Goal: Information Seeking & Learning: Learn about a topic

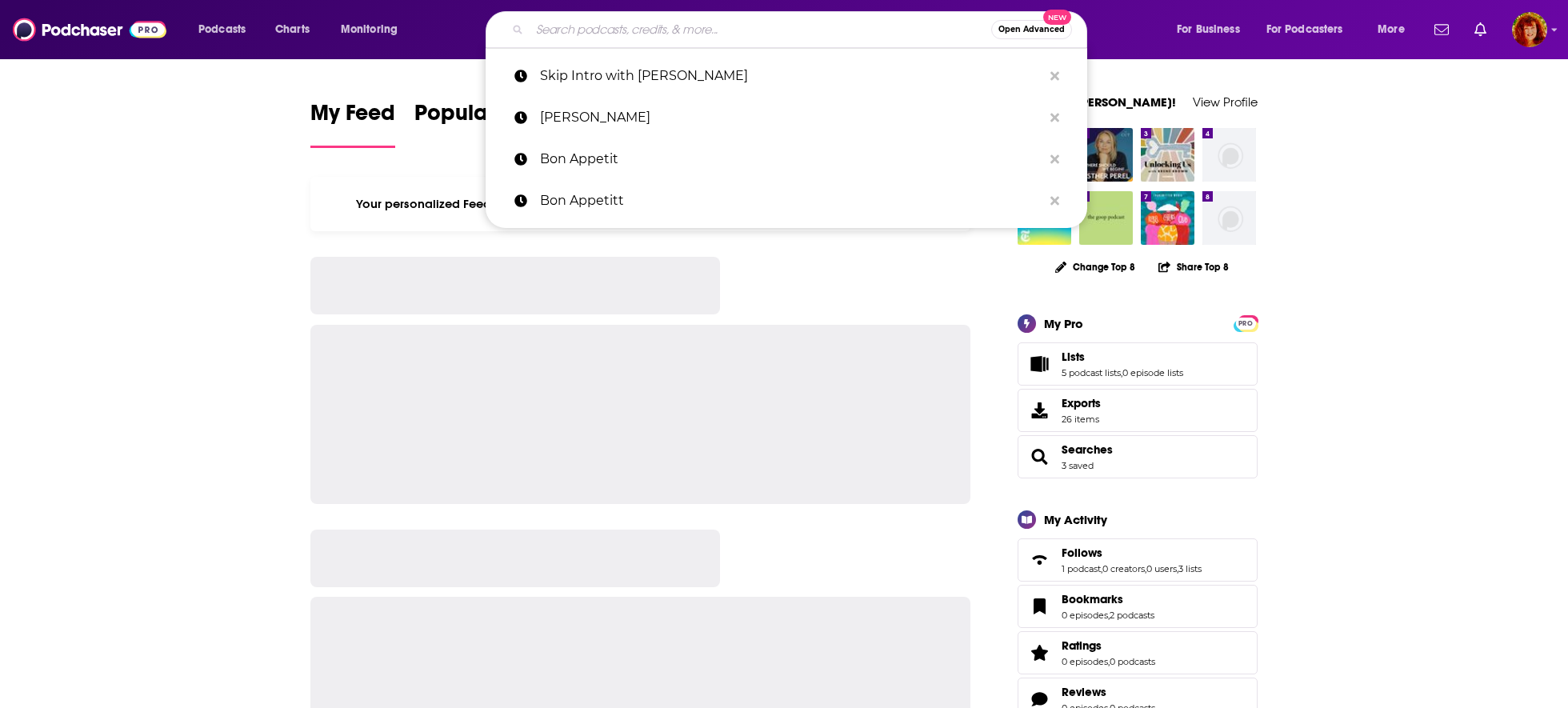
click at [554, 32] on input "Search podcasts, credits, & more..." at bounding box center [761, 30] width 461 height 25
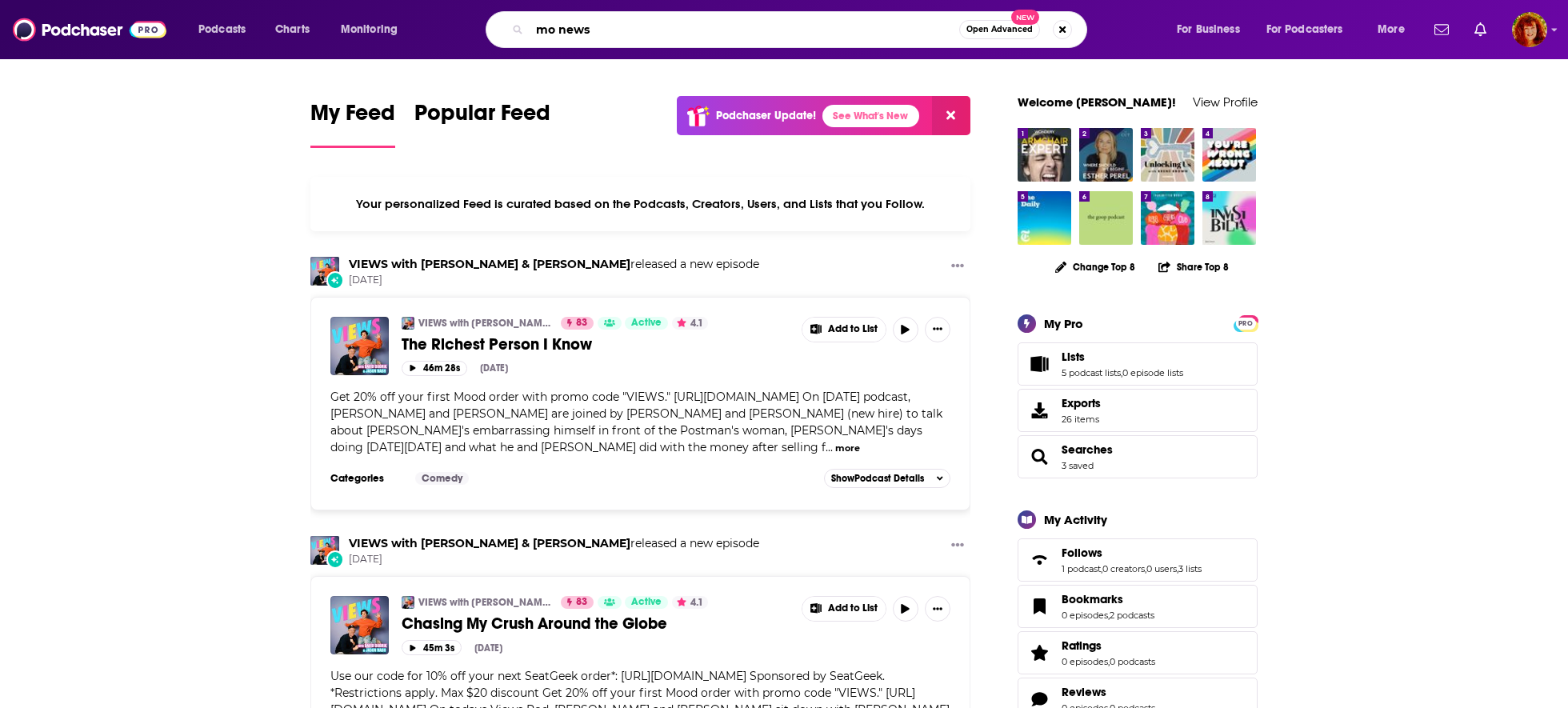
type input "mo news"
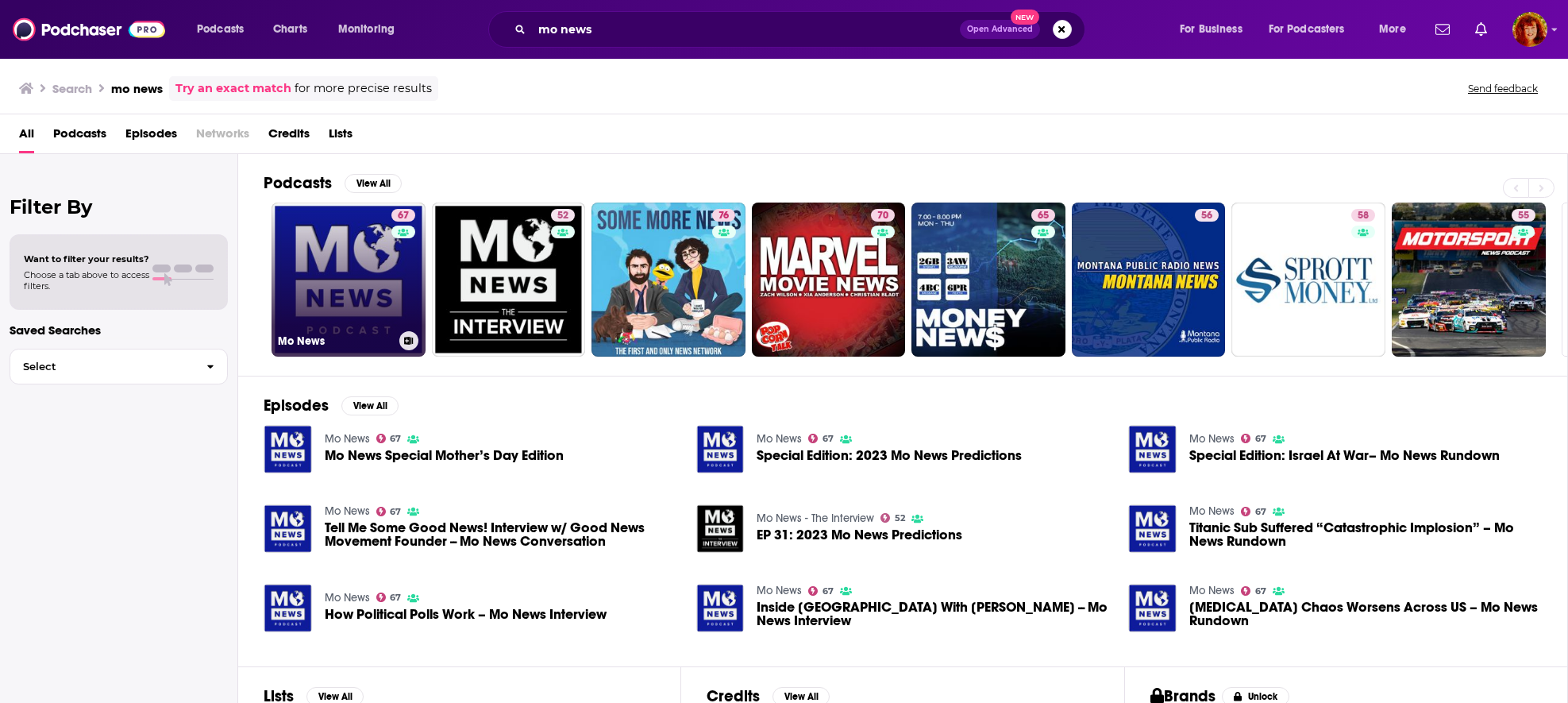
click at [331, 305] on link "67 Mo News" at bounding box center [349, 279] width 154 height 154
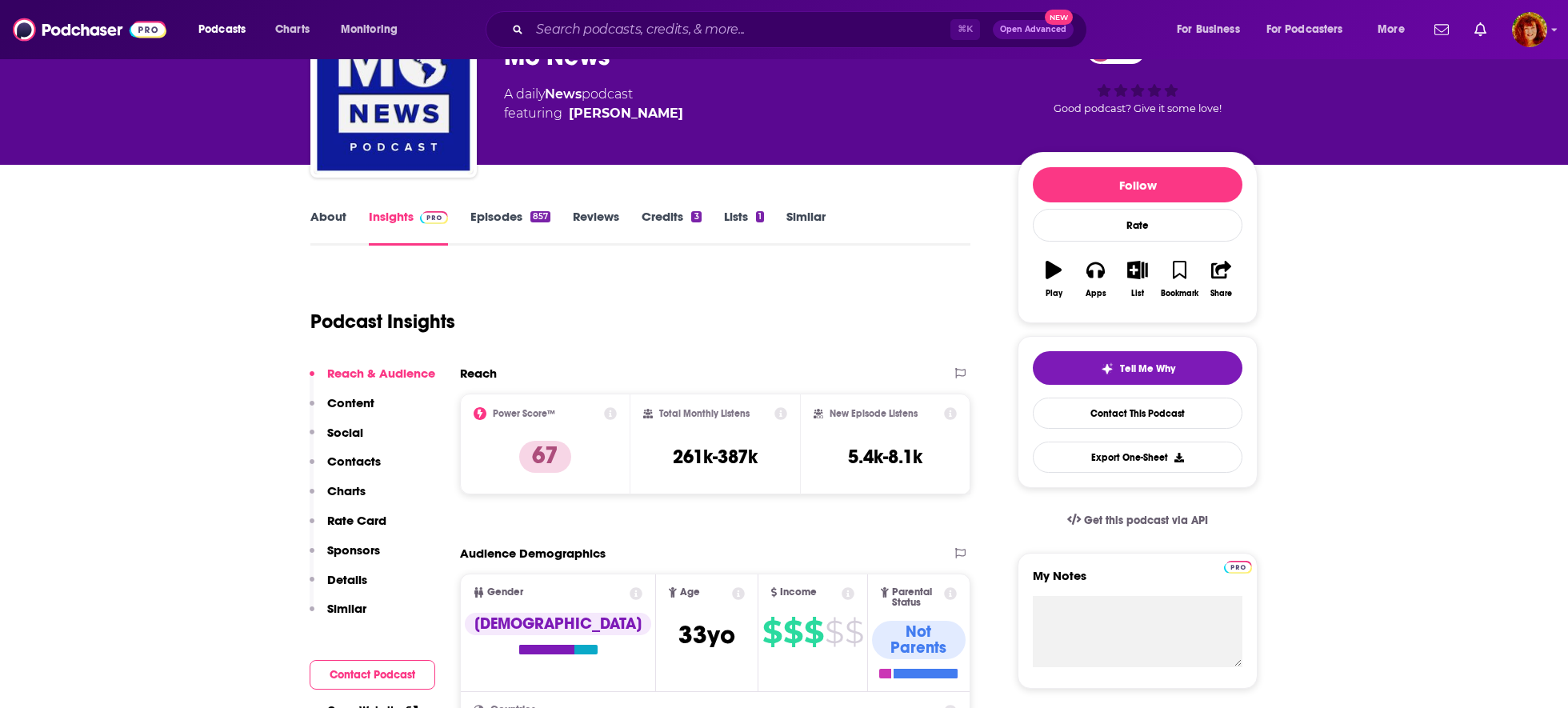
scroll to position [101, 0]
